Goal: Task Accomplishment & Management: Complete application form

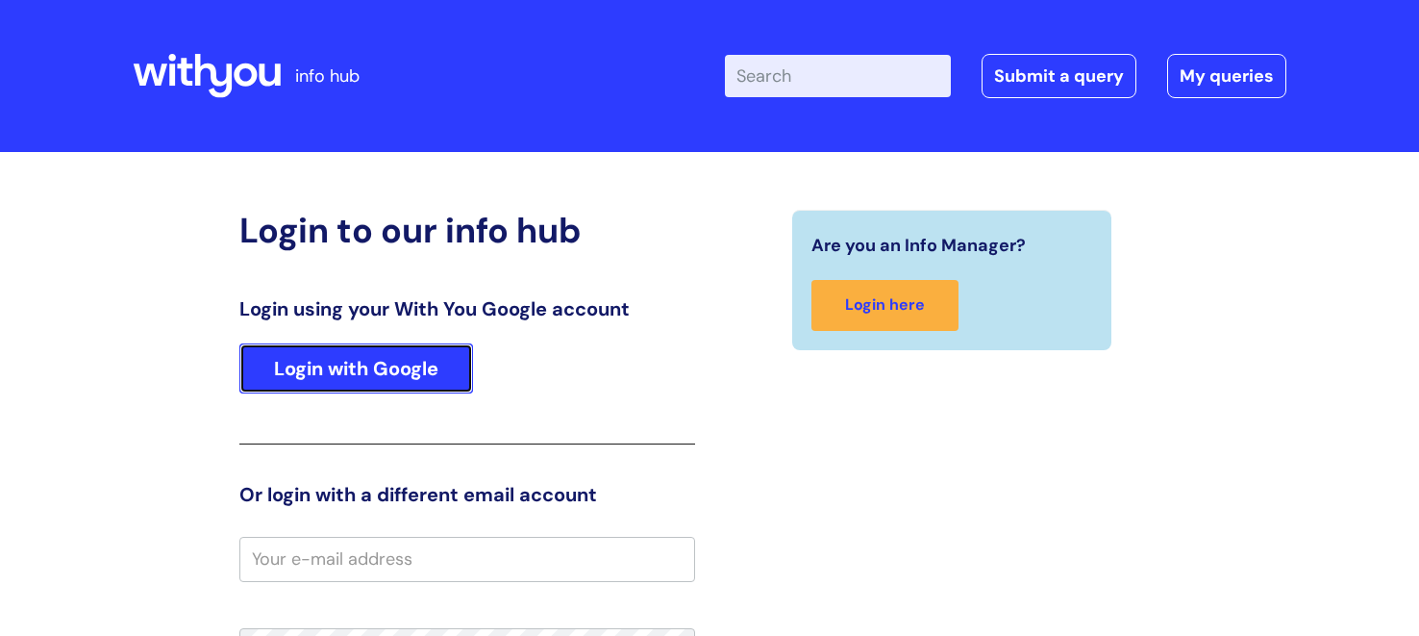
click at [314, 379] on link "Login with Google" at bounding box center [356, 368] width 234 height 50
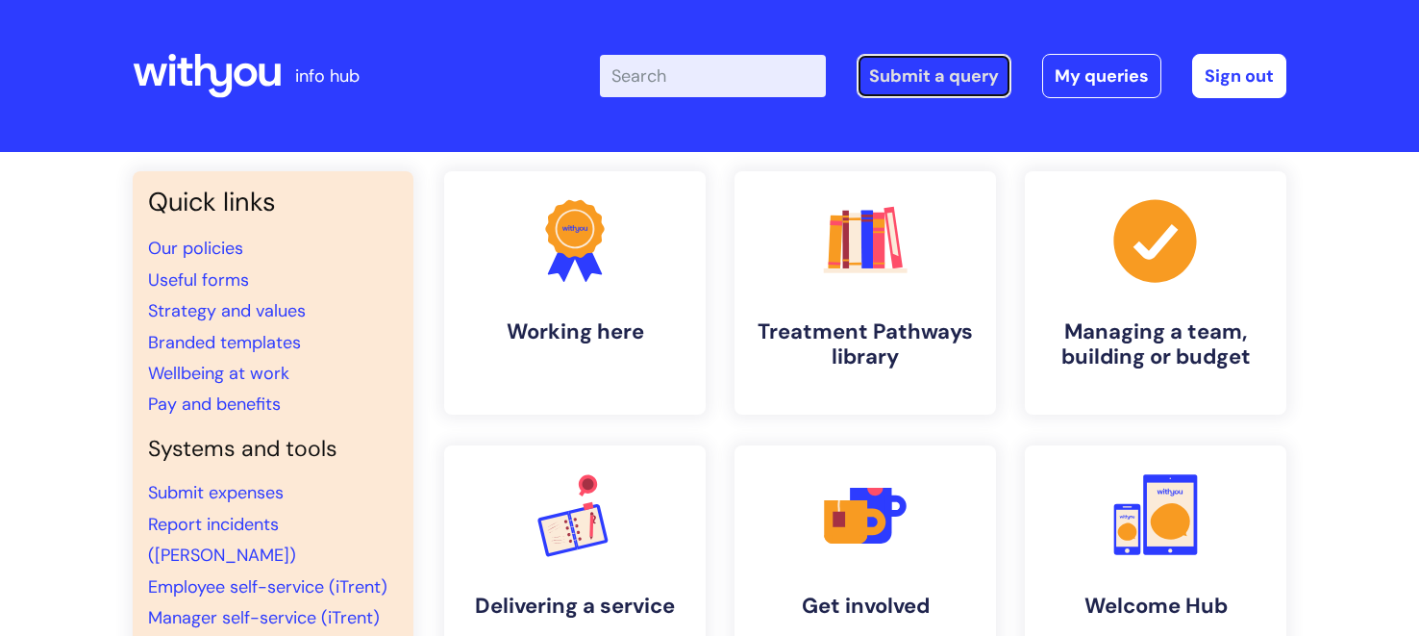
click at [913, 65] on link "Submit a query" at bounding box center [934, 76] width 155 height 44
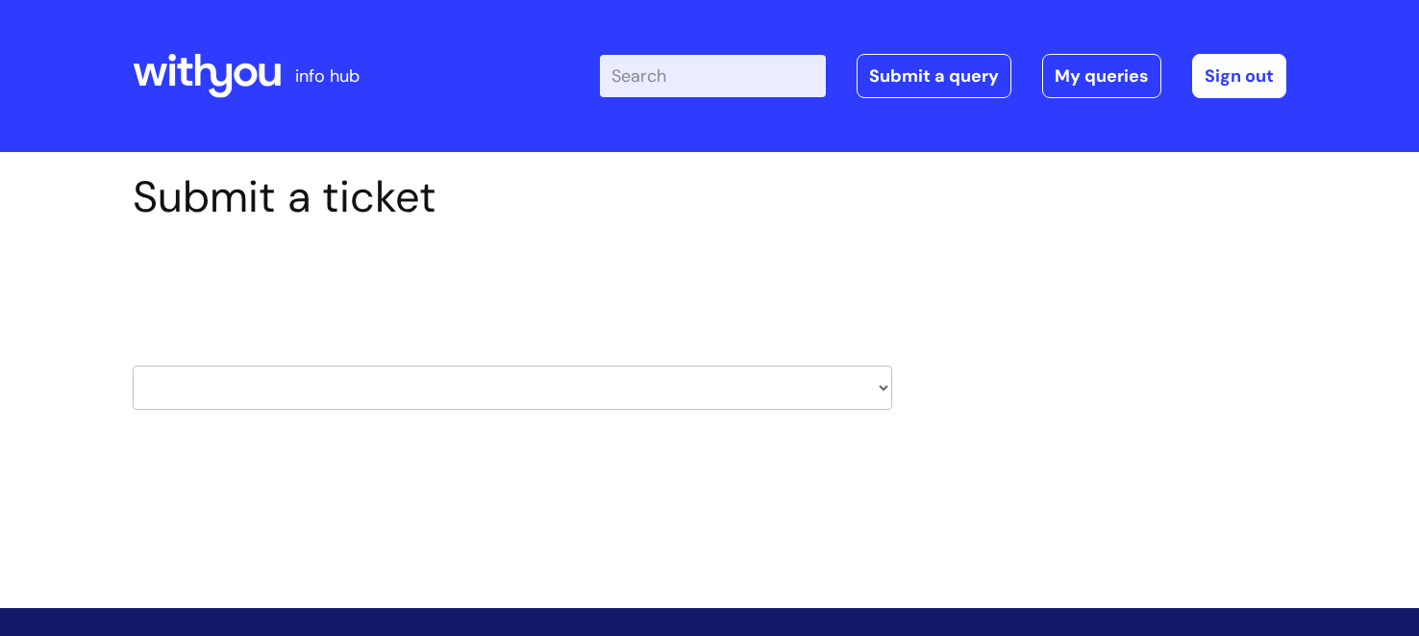
click at [406, 371] on select "HR / People IT and Support Clinical Drug Alerts Finance Accounts Data Support T…" at bounding box center [513, 387] width 760 height 44
select select "payroll"
click at [133, 365] on select "HR / People IT and Support Clinical Drug Alerts Finance Accounts Data Support T…" at bounding box center [513, 387] width 760 height 44
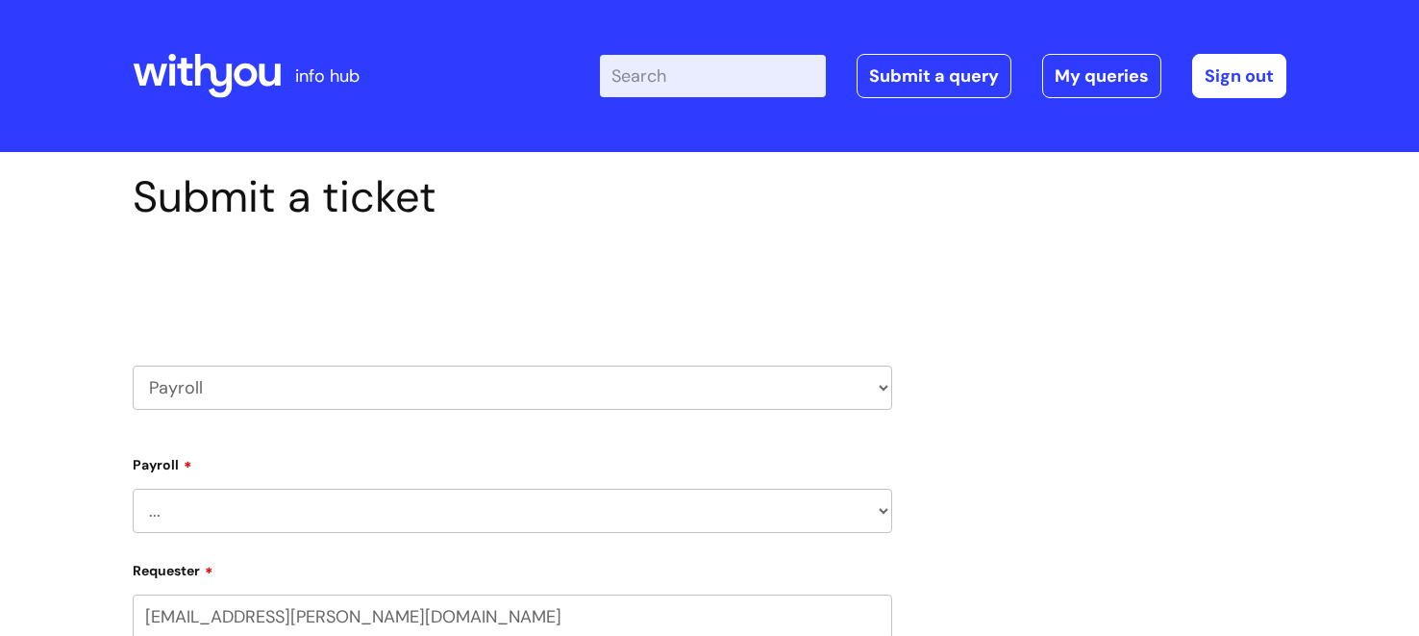
select select "80004418200"
click at [469, 475] on div "Payroll ... New Hires bank details/starter checklist forms Payroll queries Rece…" at bounding box center [513, 490] width 760 height 85
click at [463, 513] on select "... New Hires bank details/starter checklist forms Payroll queries Receiving in…" at bounding box center [513, 510] width 760 height 44
select select "Payroll queries"
click at [133, 488] on select "... New Hires bank details/starter checklist forms Payroll queries Receiving in…" at bounding box center [513, 510] width 760 height 44
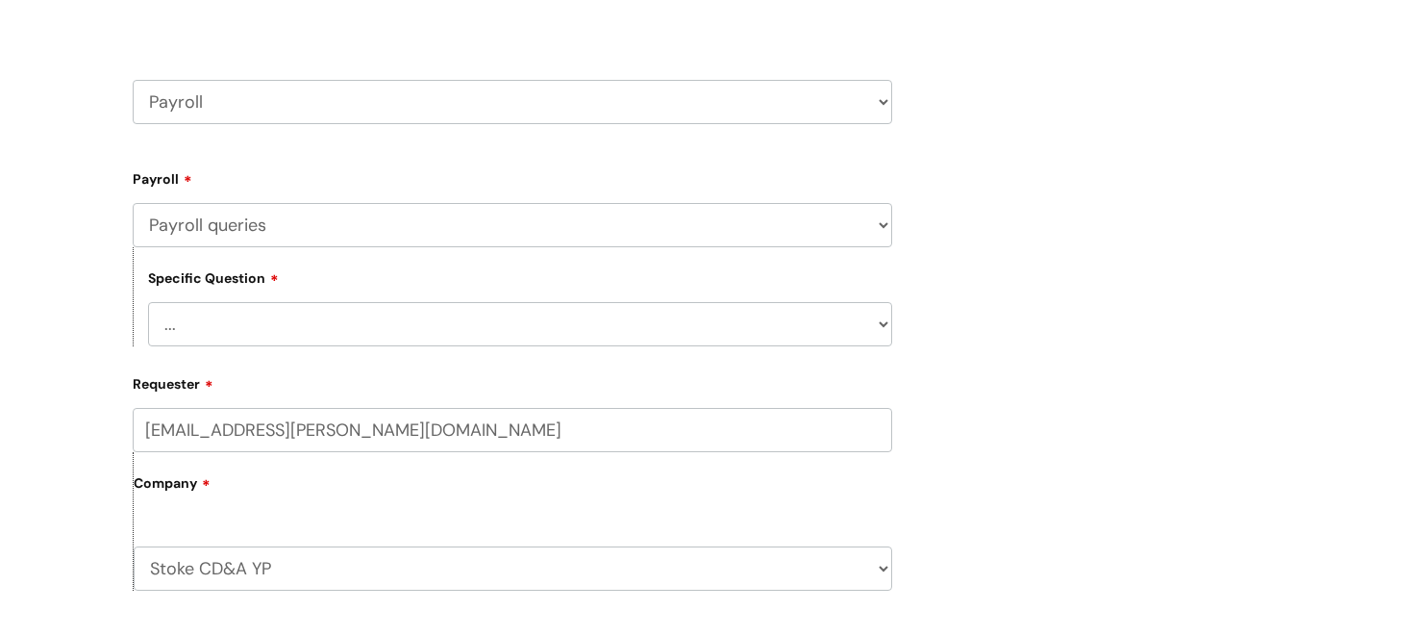
scroll to position [305, 0]
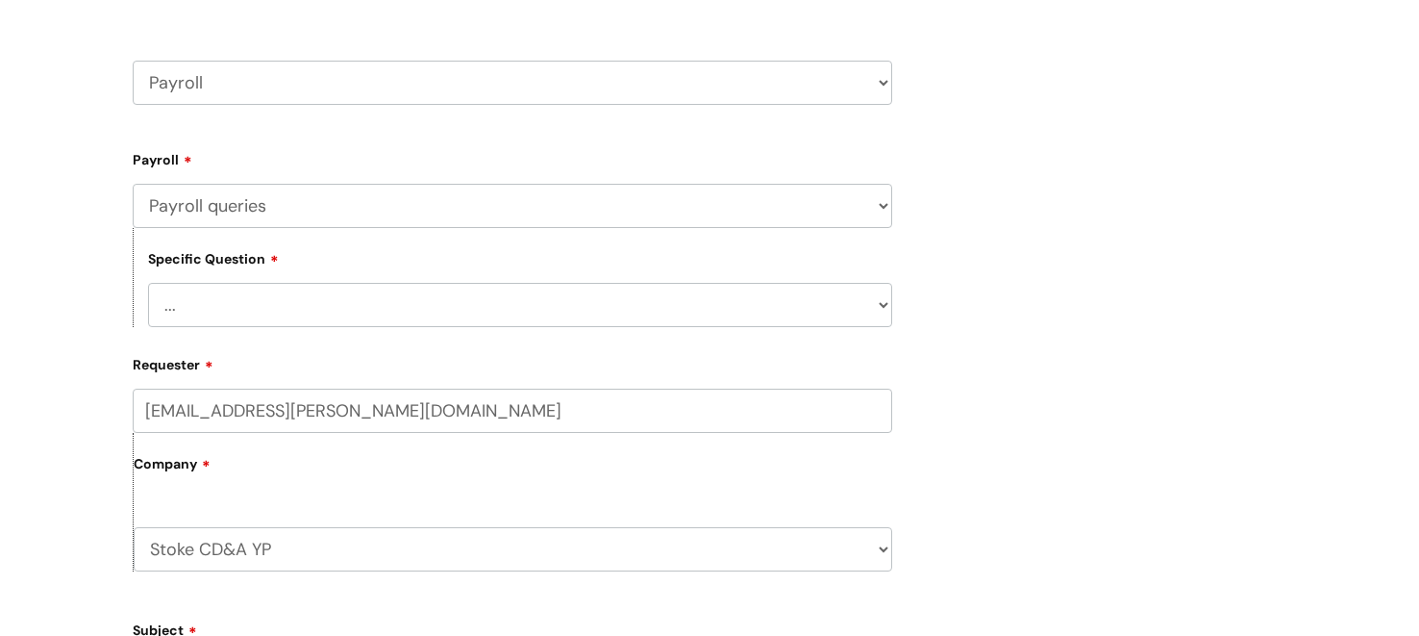
click at [338, 298] on select "... Changes queries Timesheet queries Salary and absence queries" at bounding box center [520, 305] width 744 height 44
select select "Salary and absence queries"
click at [148, 283] on select "... Changes queries Timesheet queries Salary and absence queries" at bounding box center [520, 305] width 744 height 44
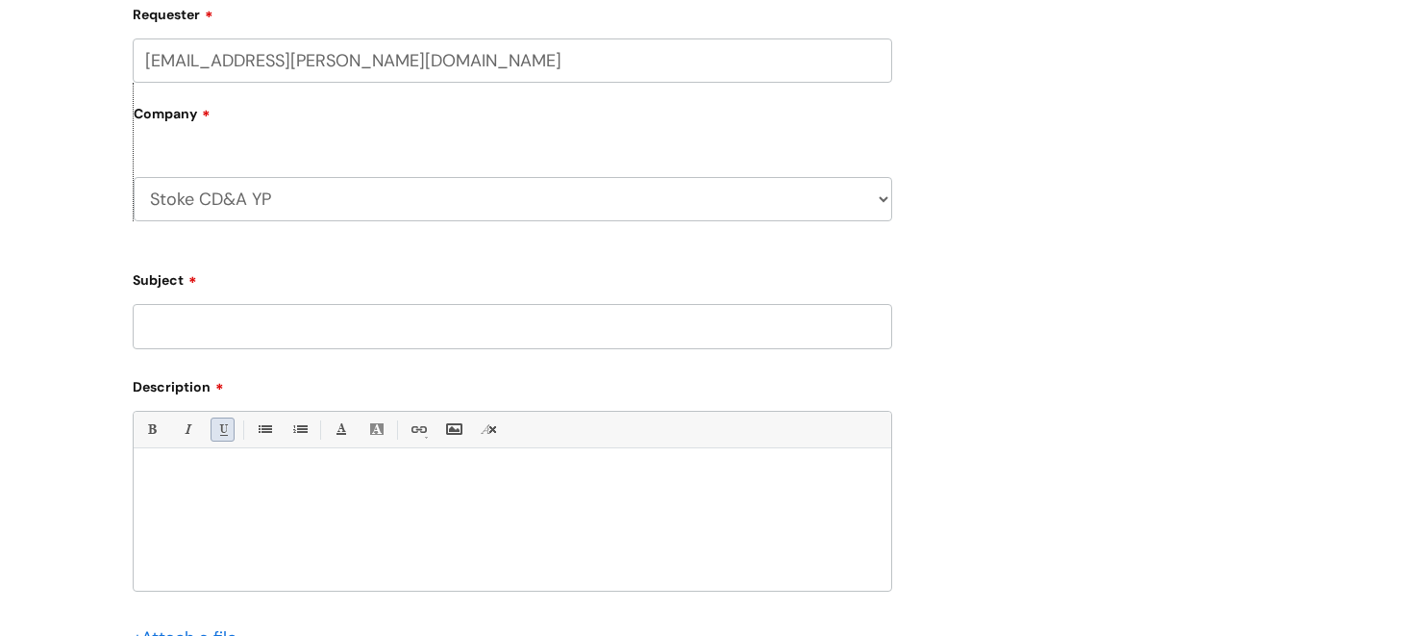
scroll to position [657, 0]
click at [260, 334] on input "Subject" at bounding box center [513, 324] width 760 height 44
type input "sickness"
click at [236, 507] on div at bounding box center [513, 522] width 758 height 133
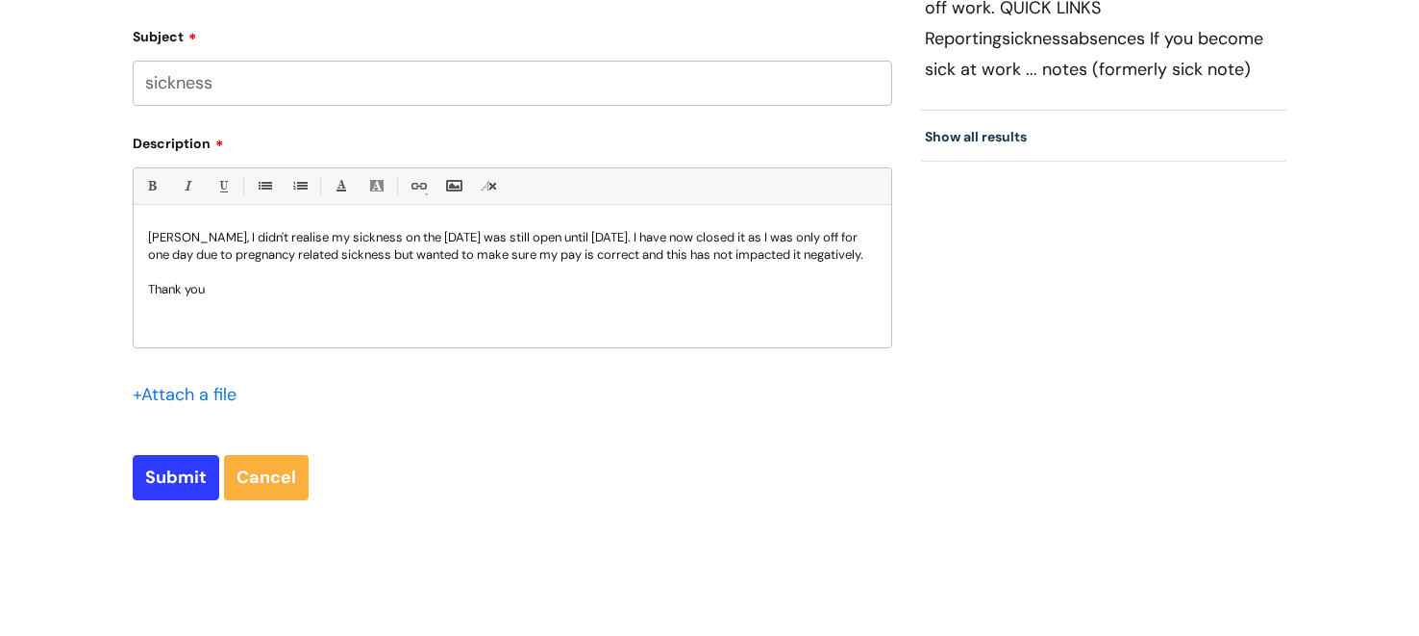
scroll to position [917, 0]
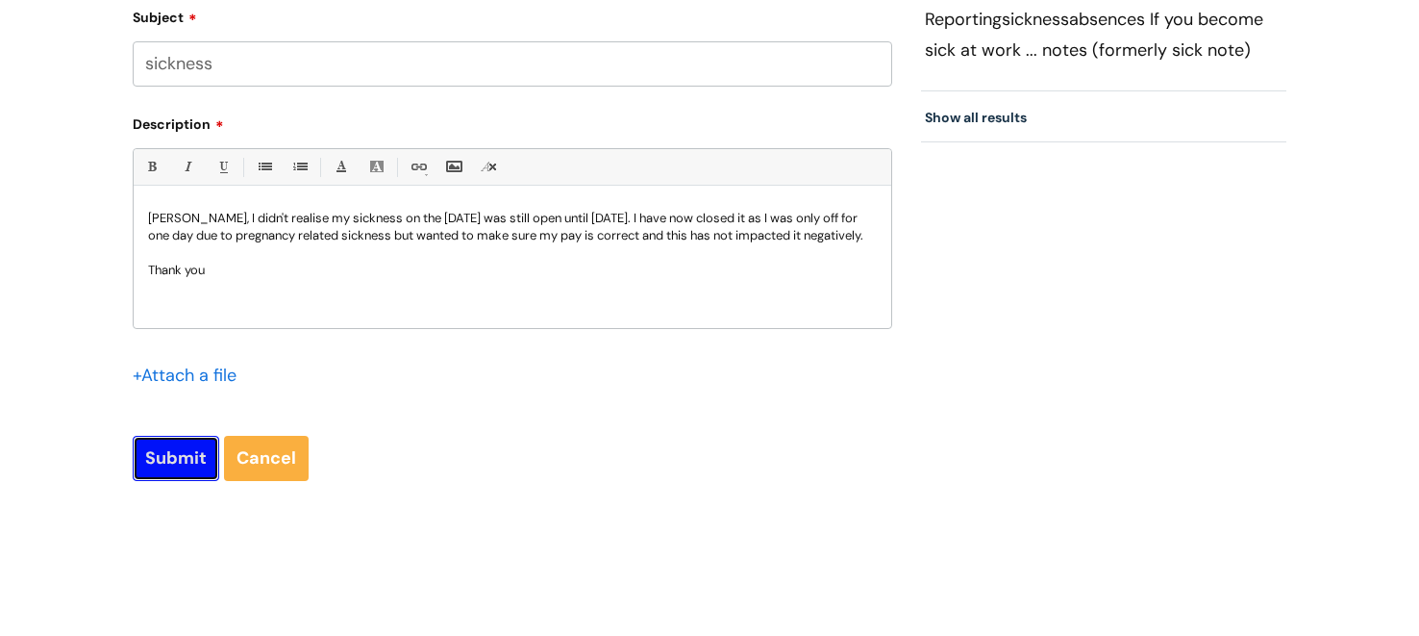
click at [172, 460] on input "Submit" at bounding box center [176, 458] width 87 height 44
type input "Please Wait..."
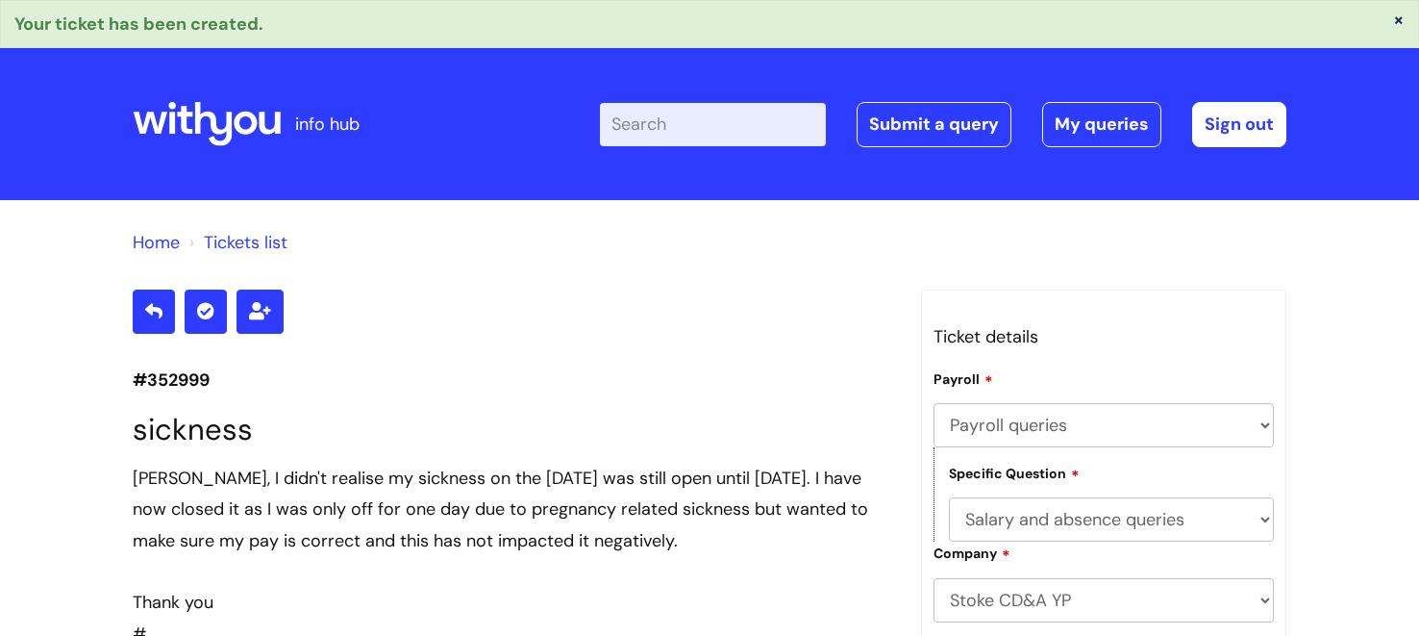
select select "Payroll queries"
select select "Salary and absence queries"
